Goal: Find specific page/section: Find specific page/section

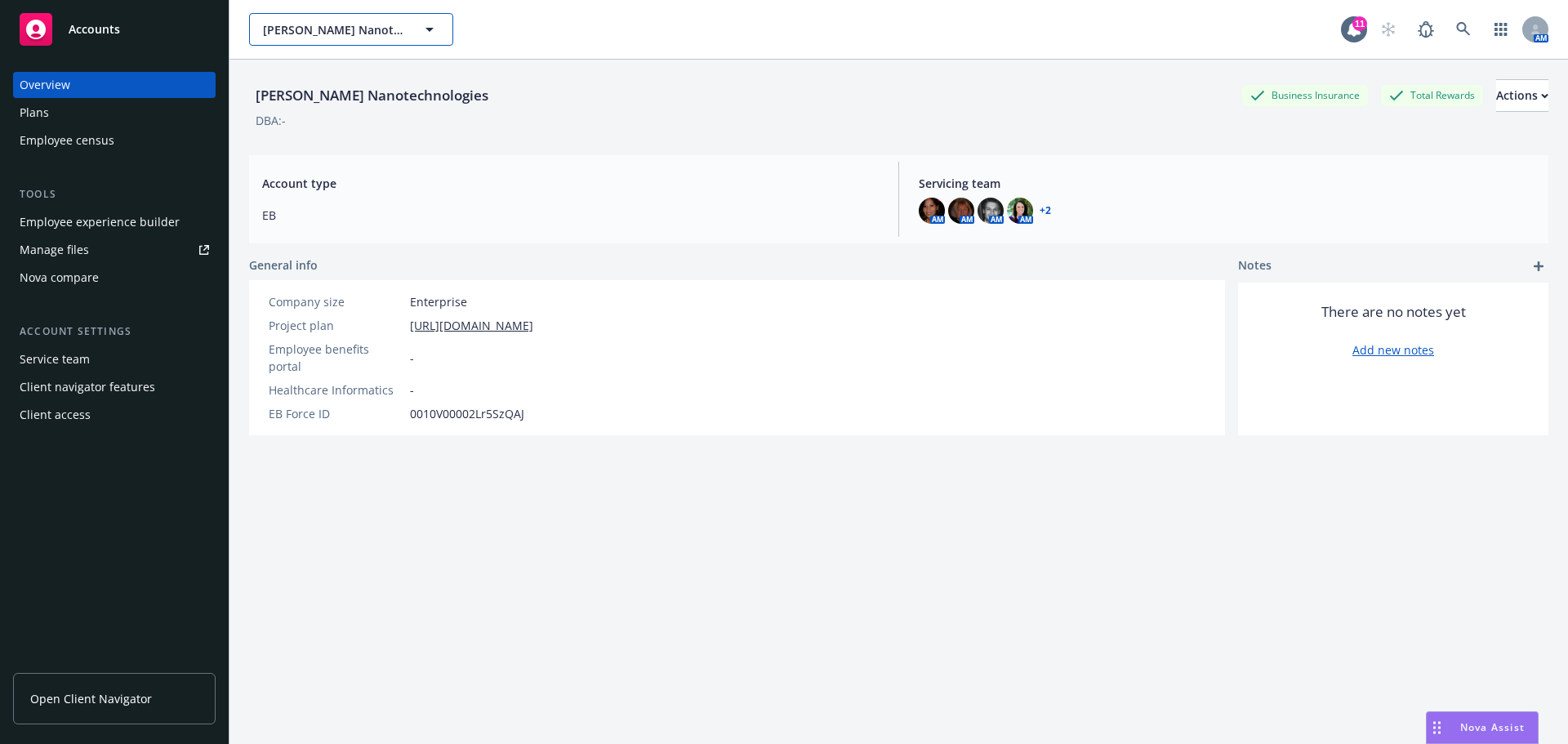
click at [381, 23] on span "[PERSON_NAME] Nanotechnologies" at bounding box center [333, 30] width 142 height 18
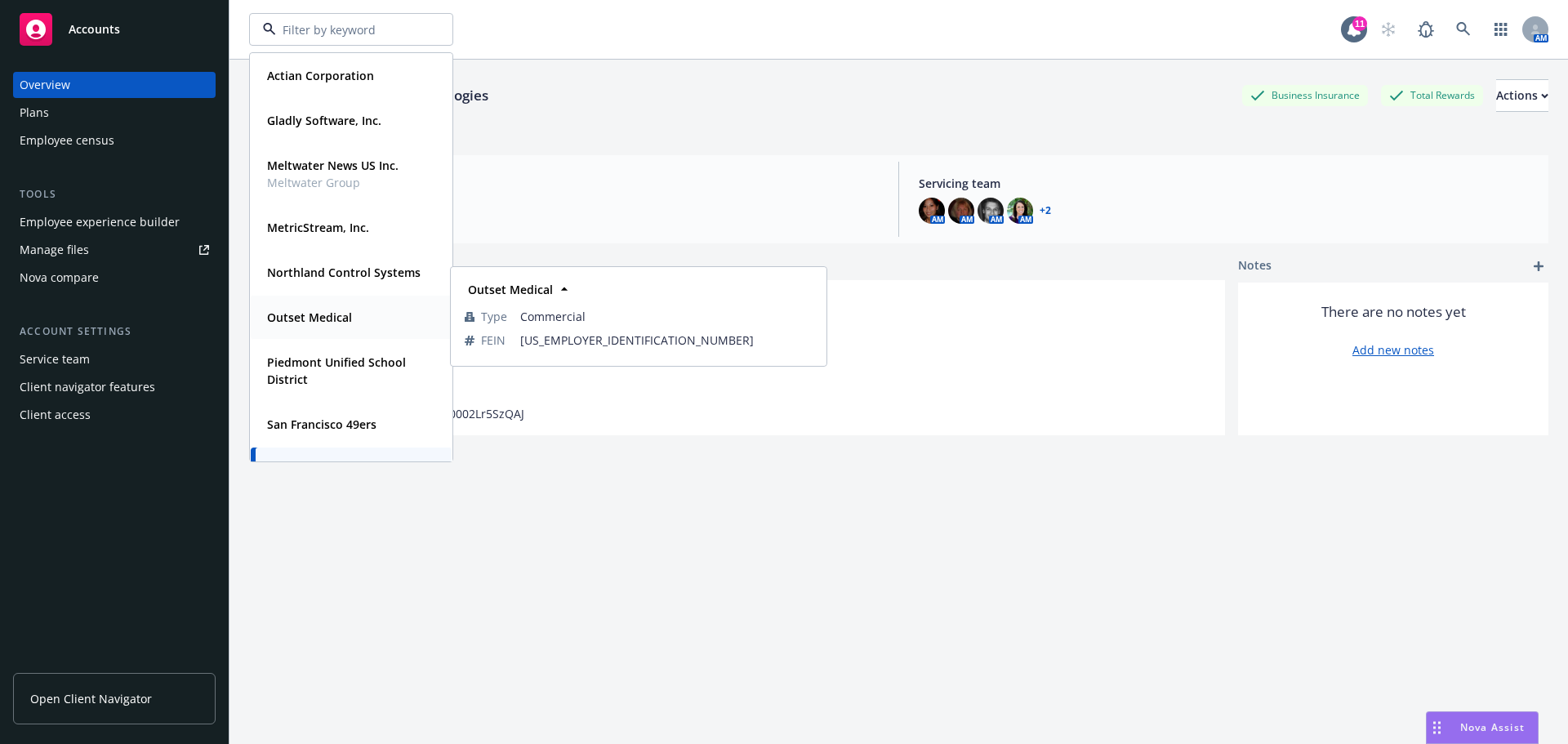
scroll to position [75, 0]
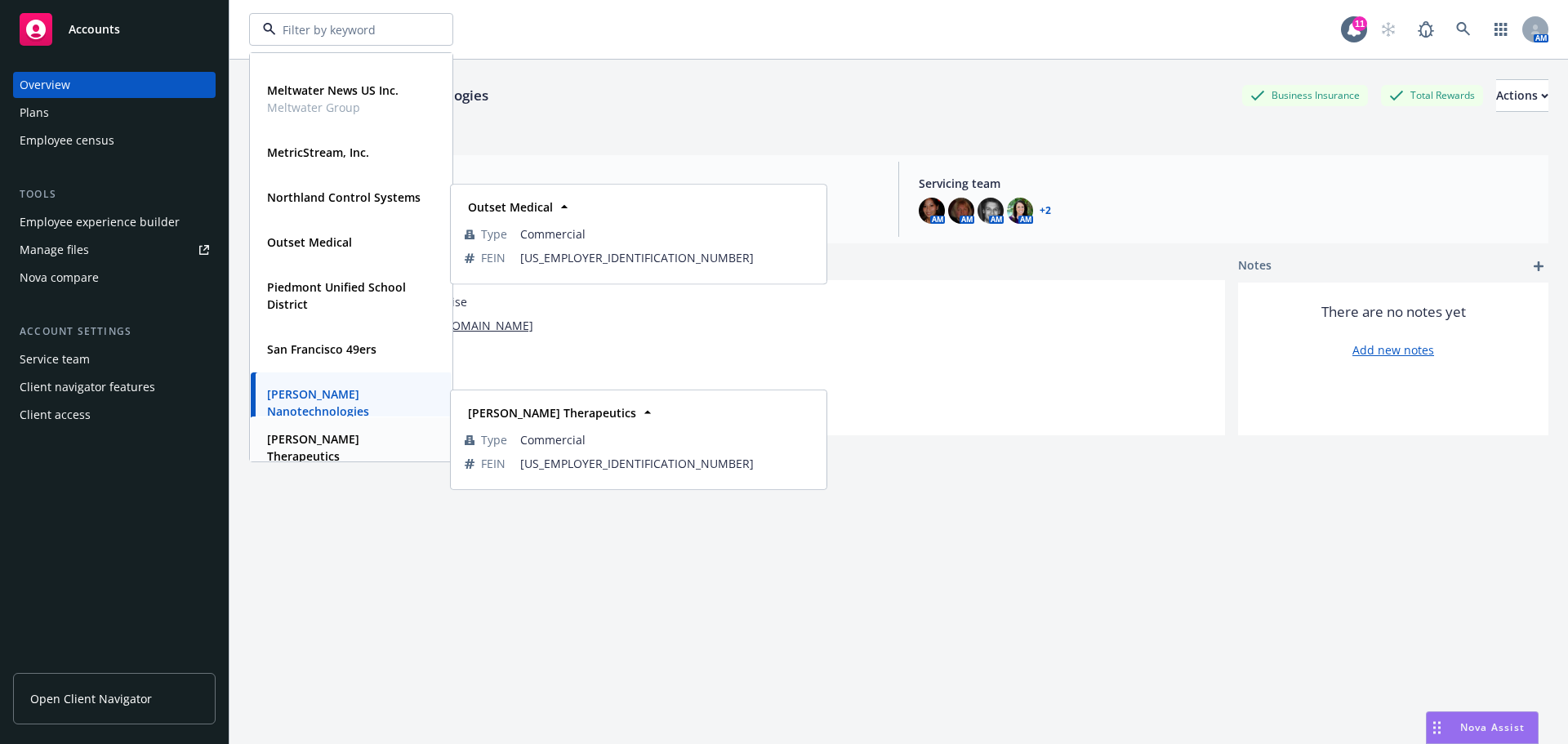
click at [351, 434] on strong "[PERSON_NAME] Therapeutics" at bounding box center [313, 447] width 92 height 33
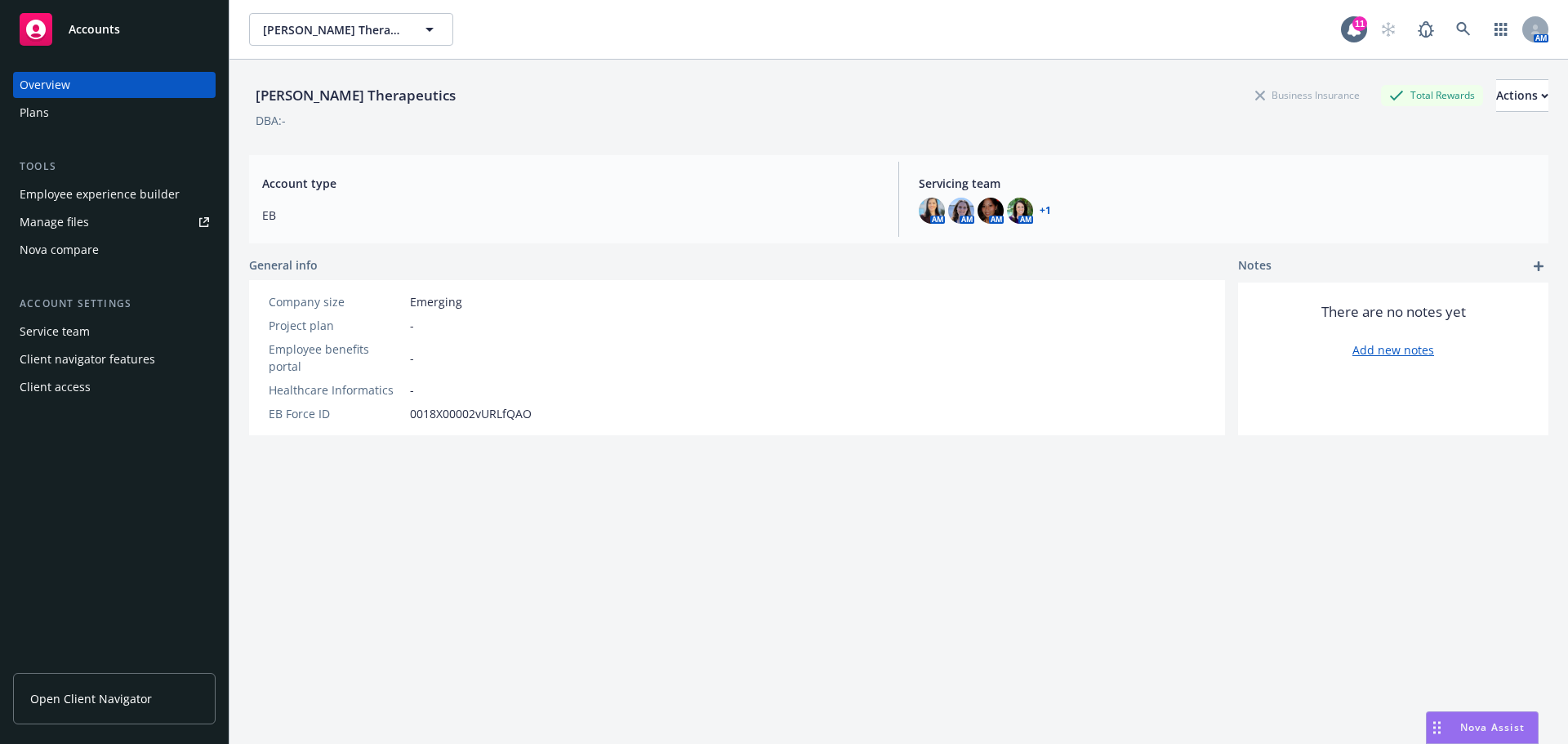
click at [111, 692] on span "Open Client Navigator" at bounding box center [91, 699] width 121 height 18
click at [127, 699] on span "Open Client Navigator" at bounding box center [91, 699] width 121 height 18
